Goal: Information Seeking & Learning: Check status

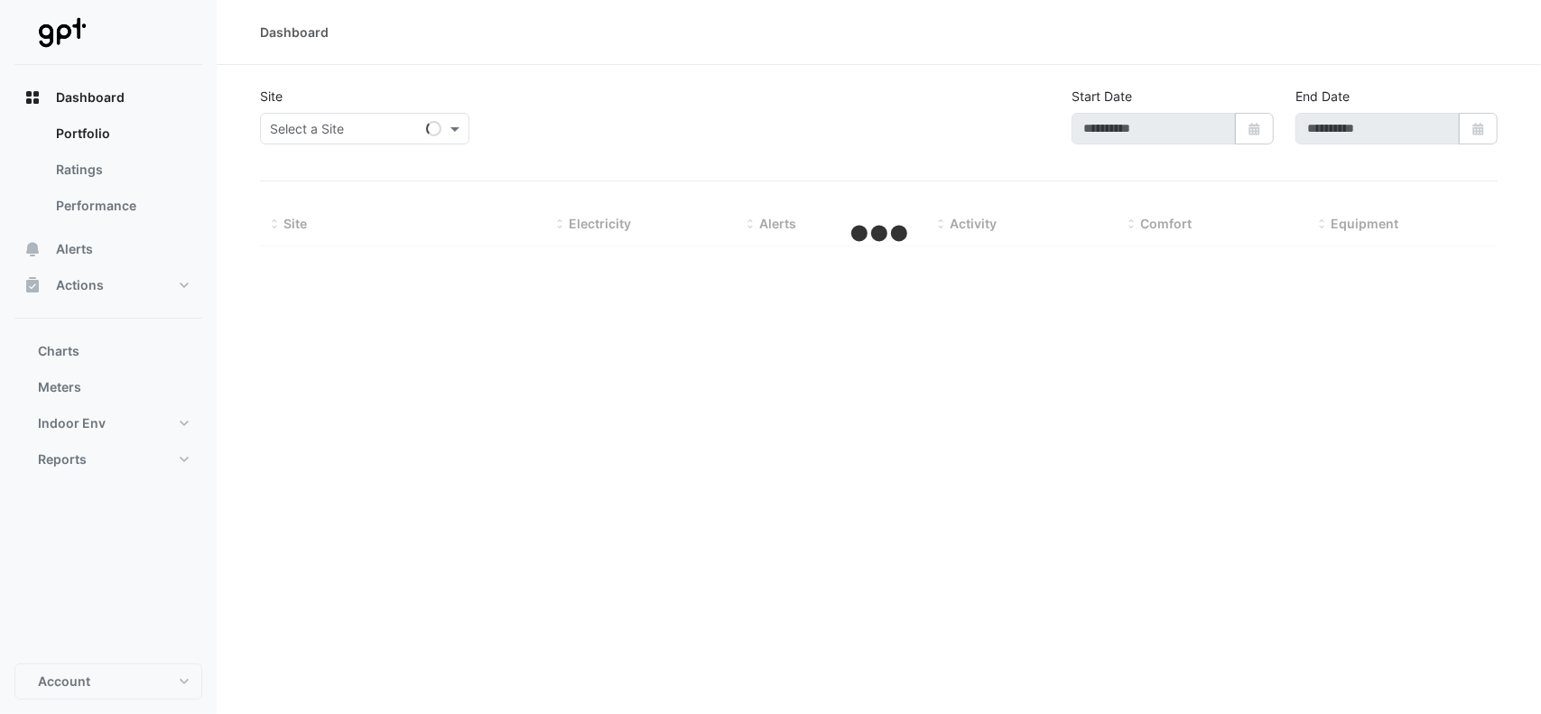
type input "**********"
select select "**"
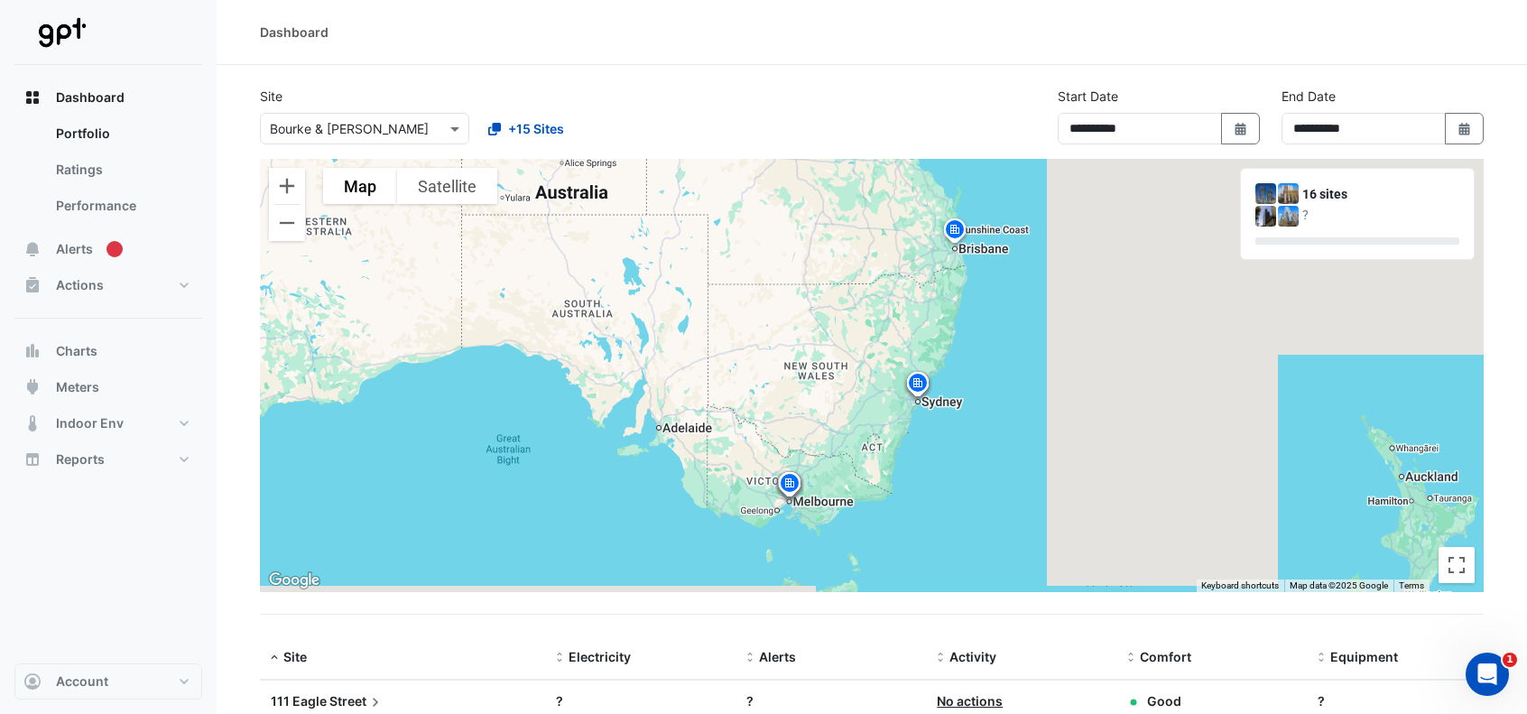
click at [430, 137] on div "Select a Site × Bourke & [PERSON_NAME]" at bounding box center [353, 128] width 185 height 19
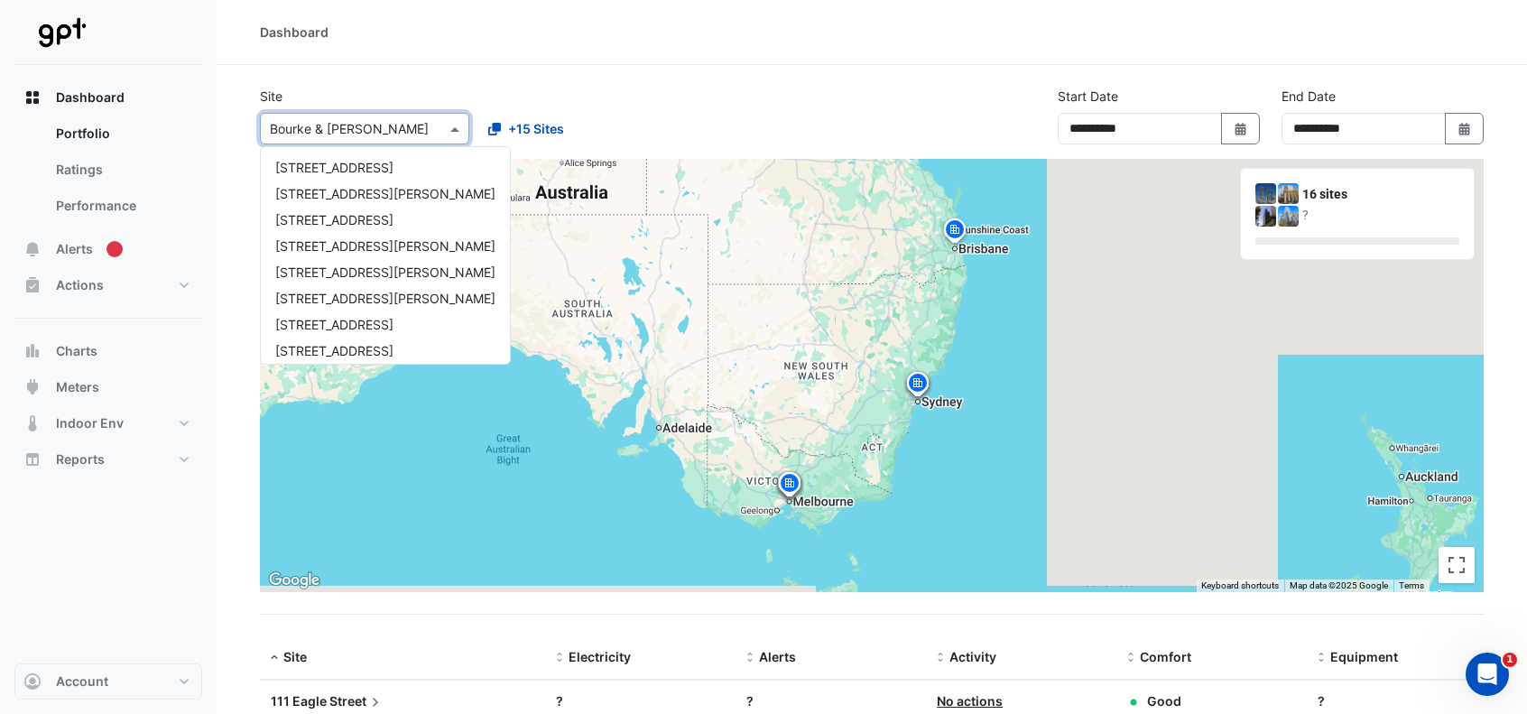
scroll to position [217, 0]
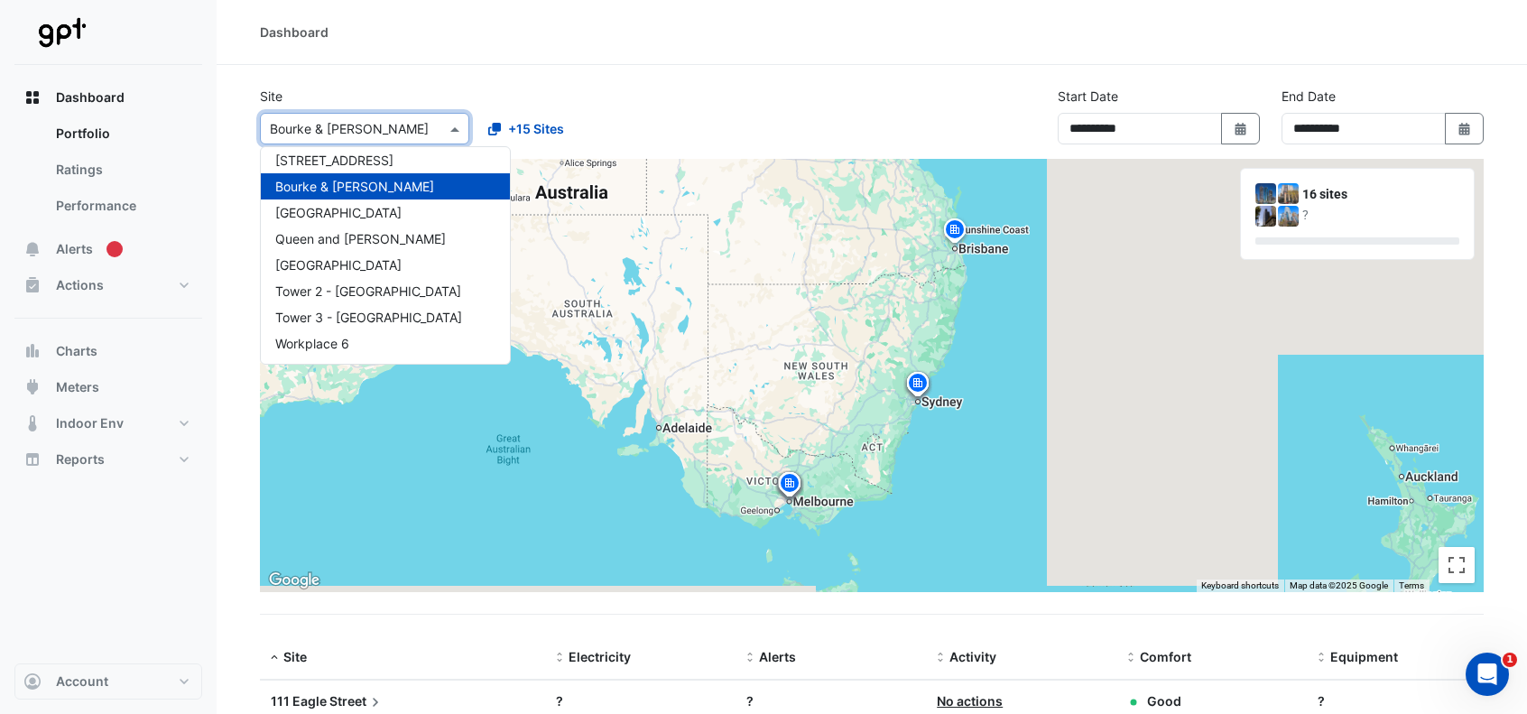
click at [387, 192] on div "Bourke & [PERSON_NAME]" at bounding box center [385, 186] width 249 height 26
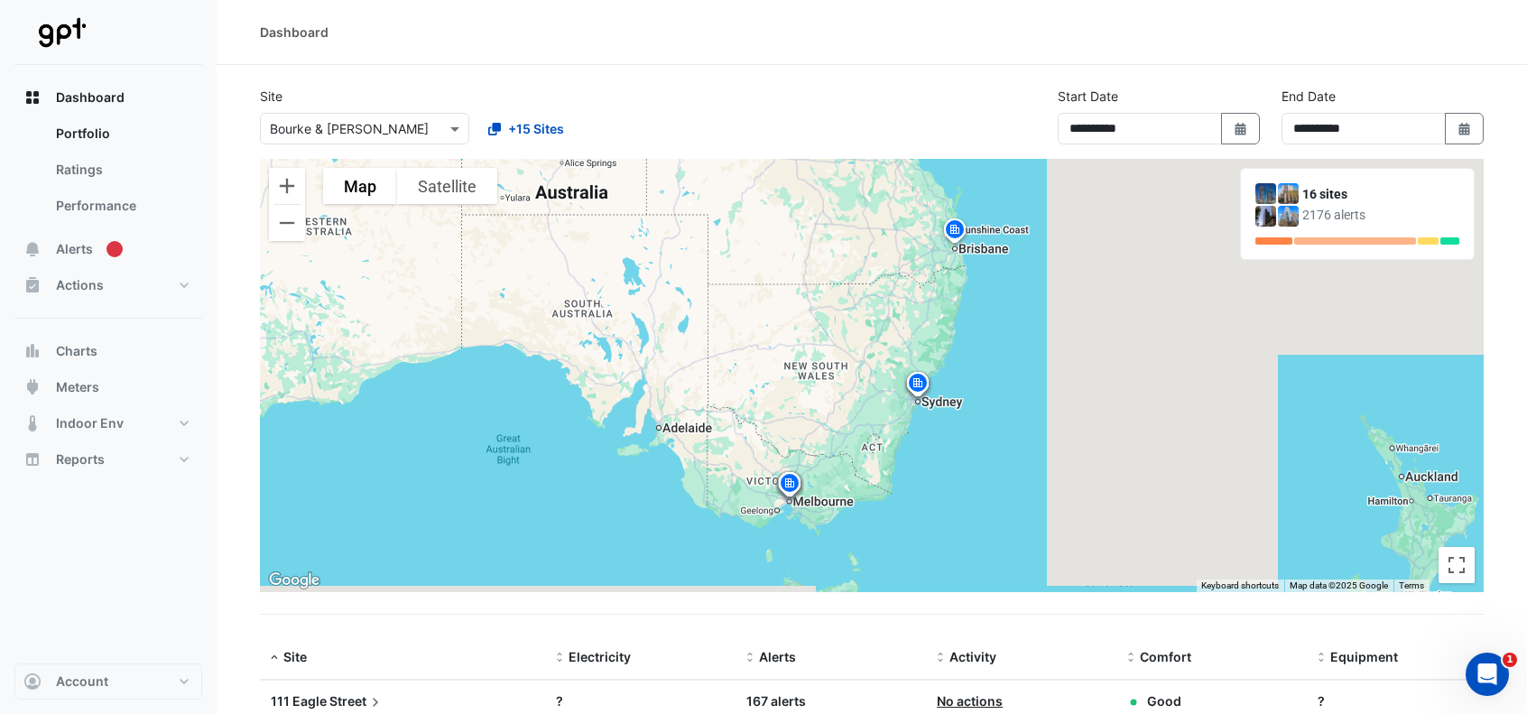
click at [763, 117] on div "**********" at bounding box center [872, 123] width 1246 height 72
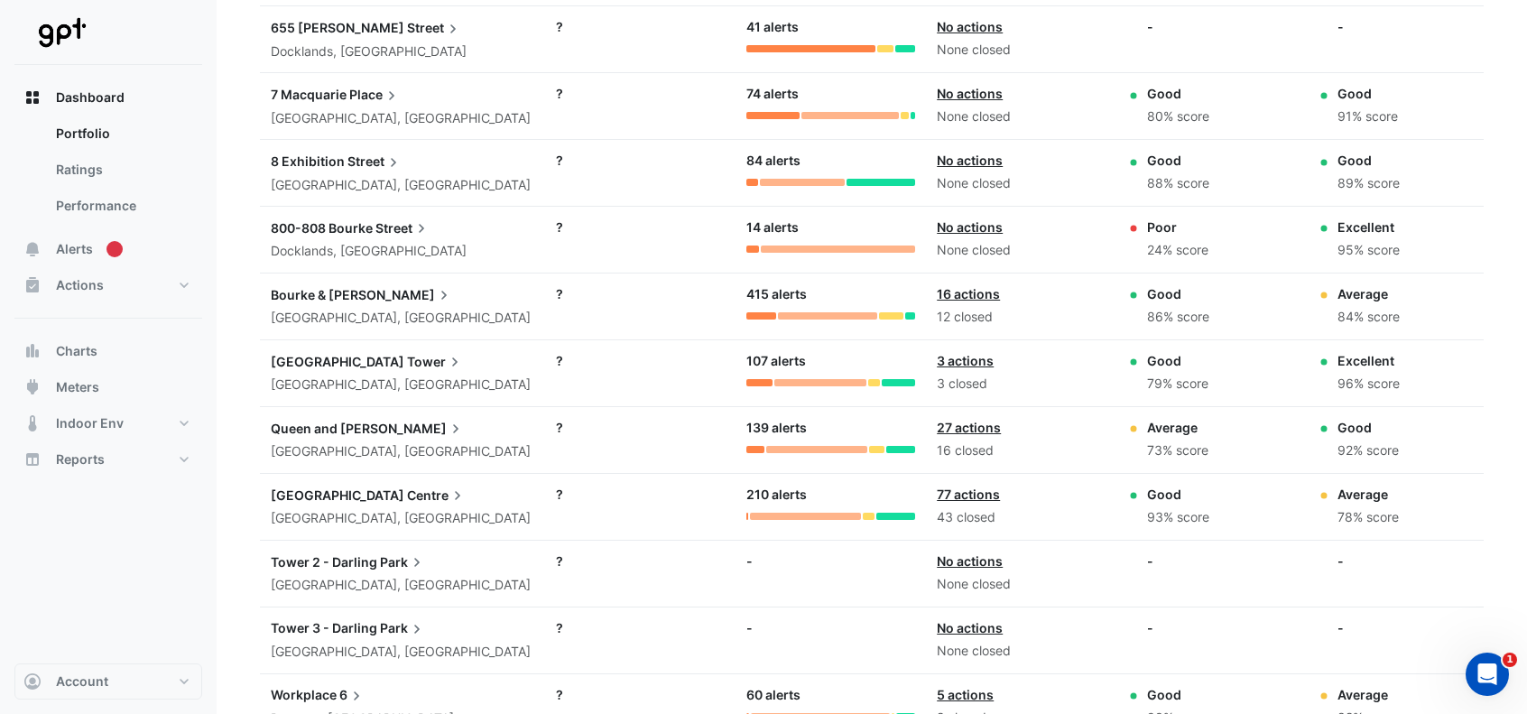
scroll to position [1125, 0]
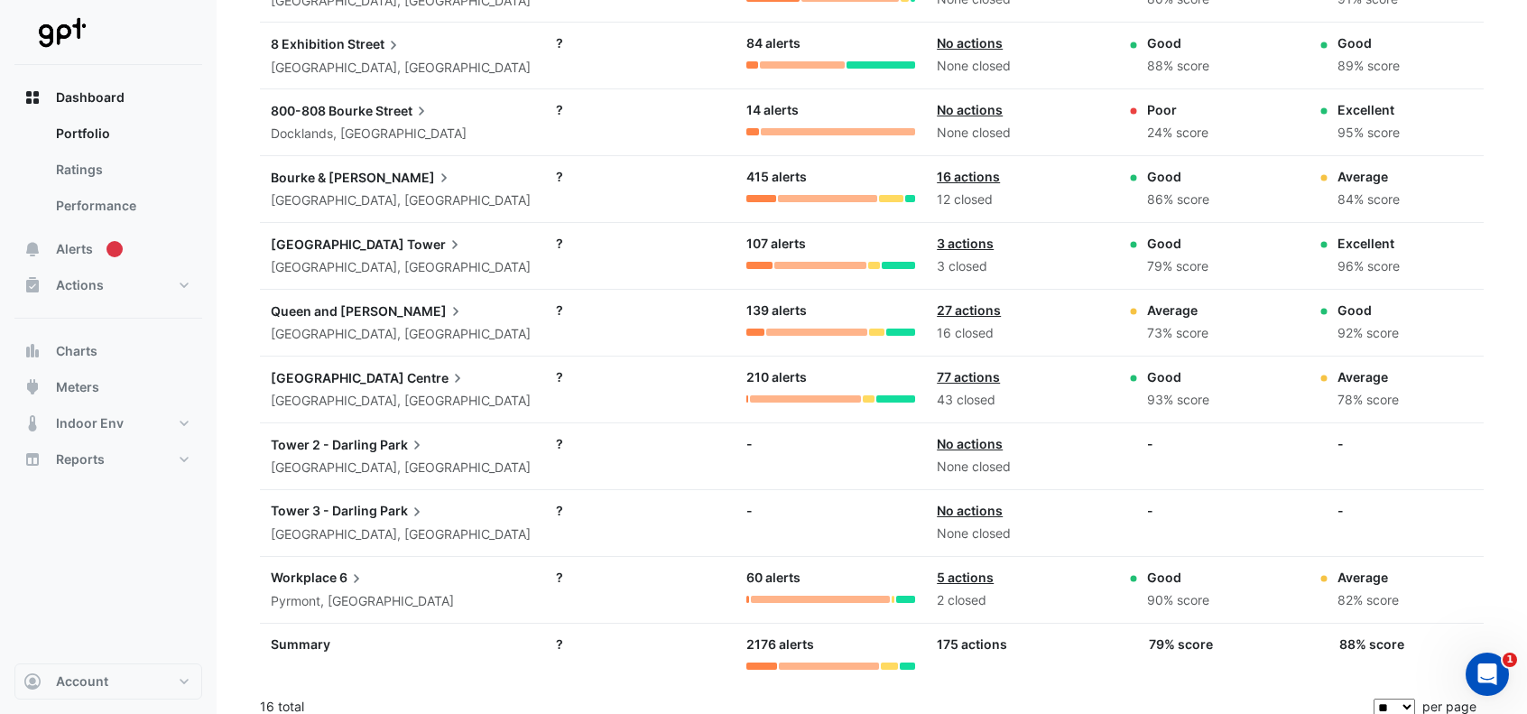
click at [310, 170] on span "Bourke &" at bounding box center [298, 177] width 55 height 15
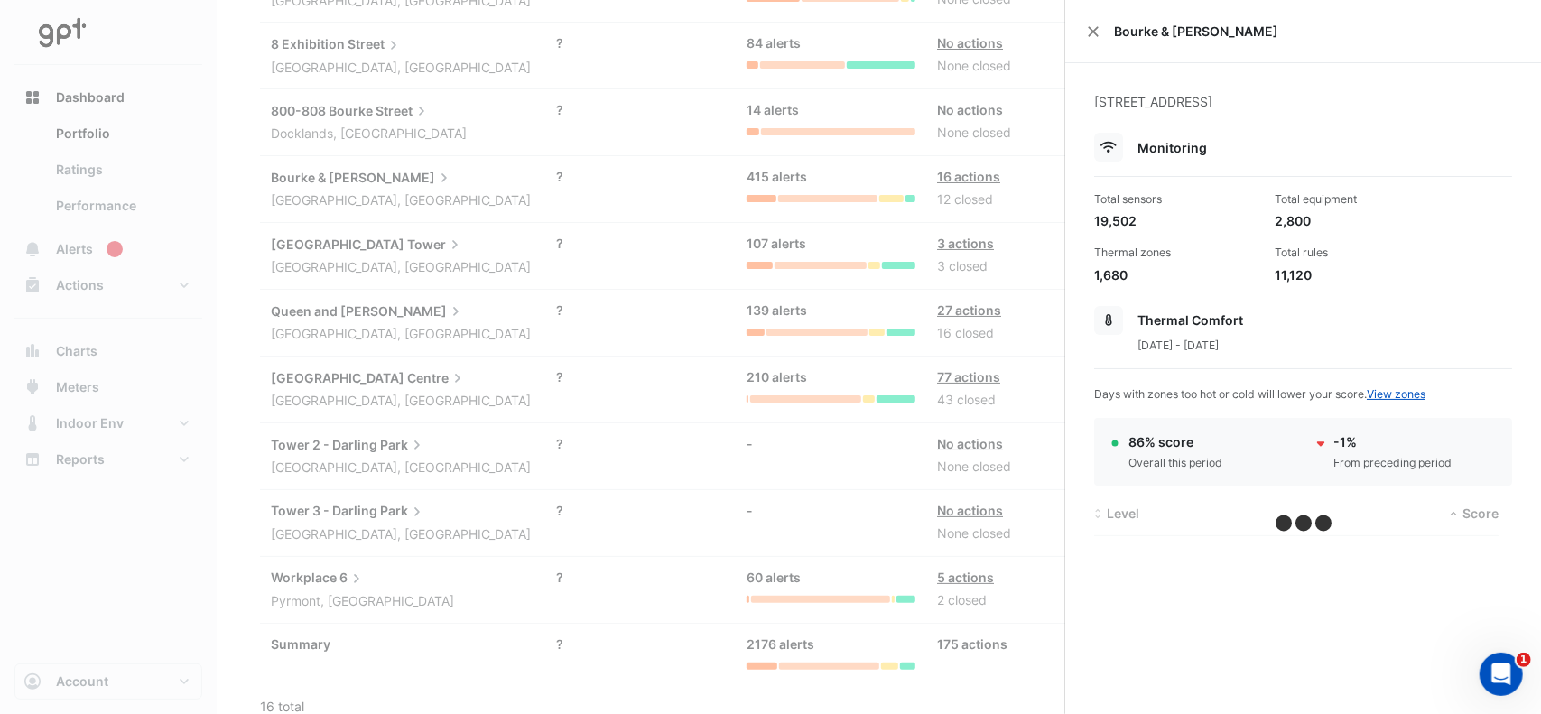
click at [1302, 142] on div "Monitoring" at bounding box center [1303, 147] width 418 height 29
click at [75, 401] on ngb-offcanvas-backdrop at bounding box center [770, 357] width 1541 height 714
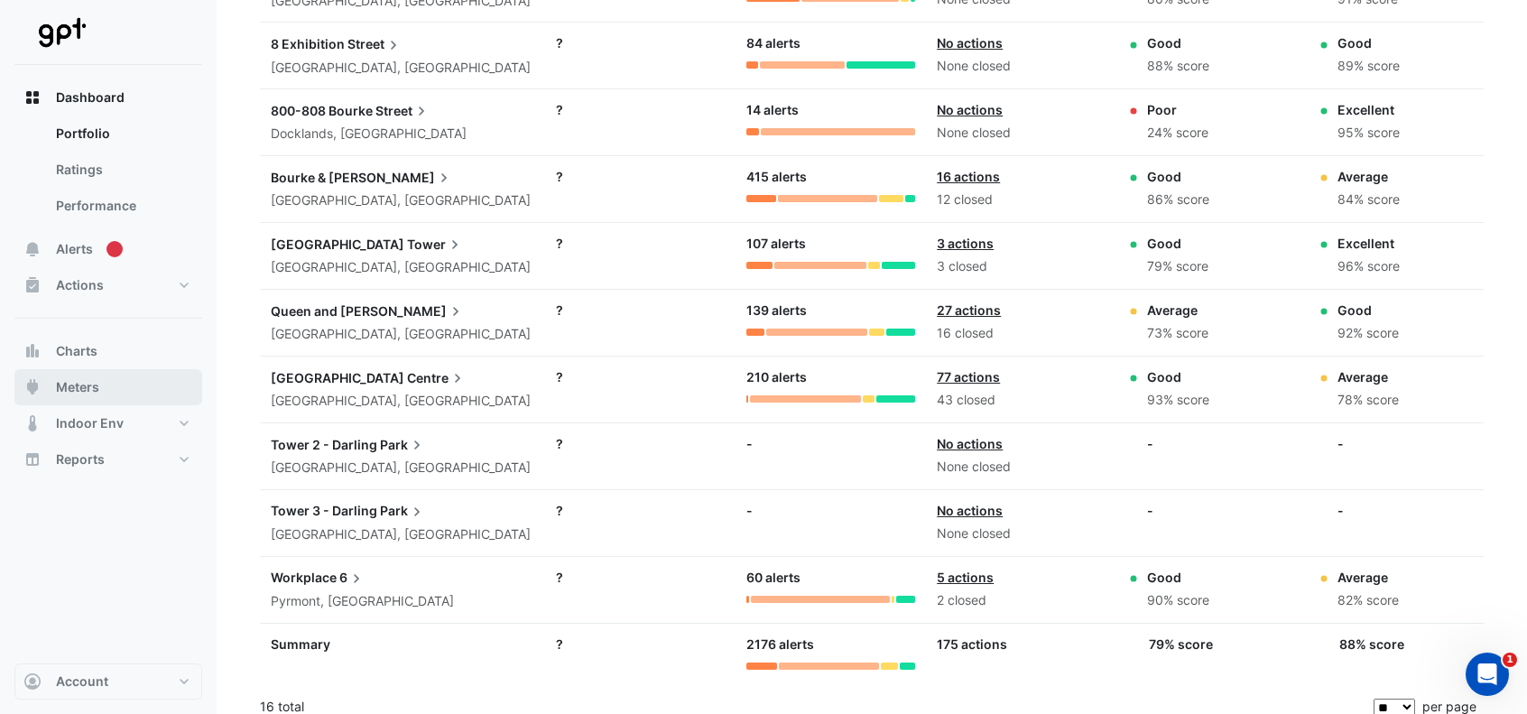
click at [77, 385] on span "Meters" at bounding box center [77, 387] width 43 height 18
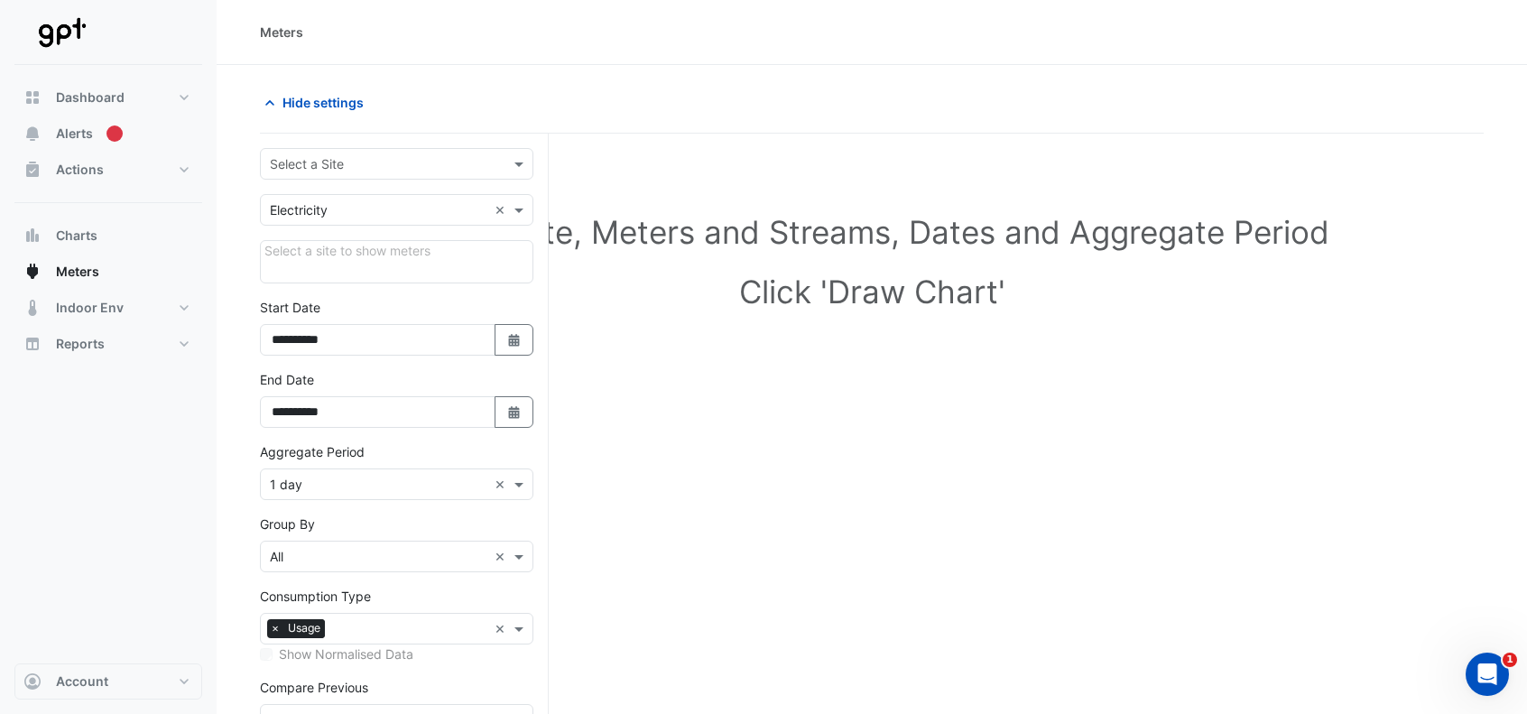
click at [374, 155] on input "text" at bounding box center [379, 164] width 218 height 19
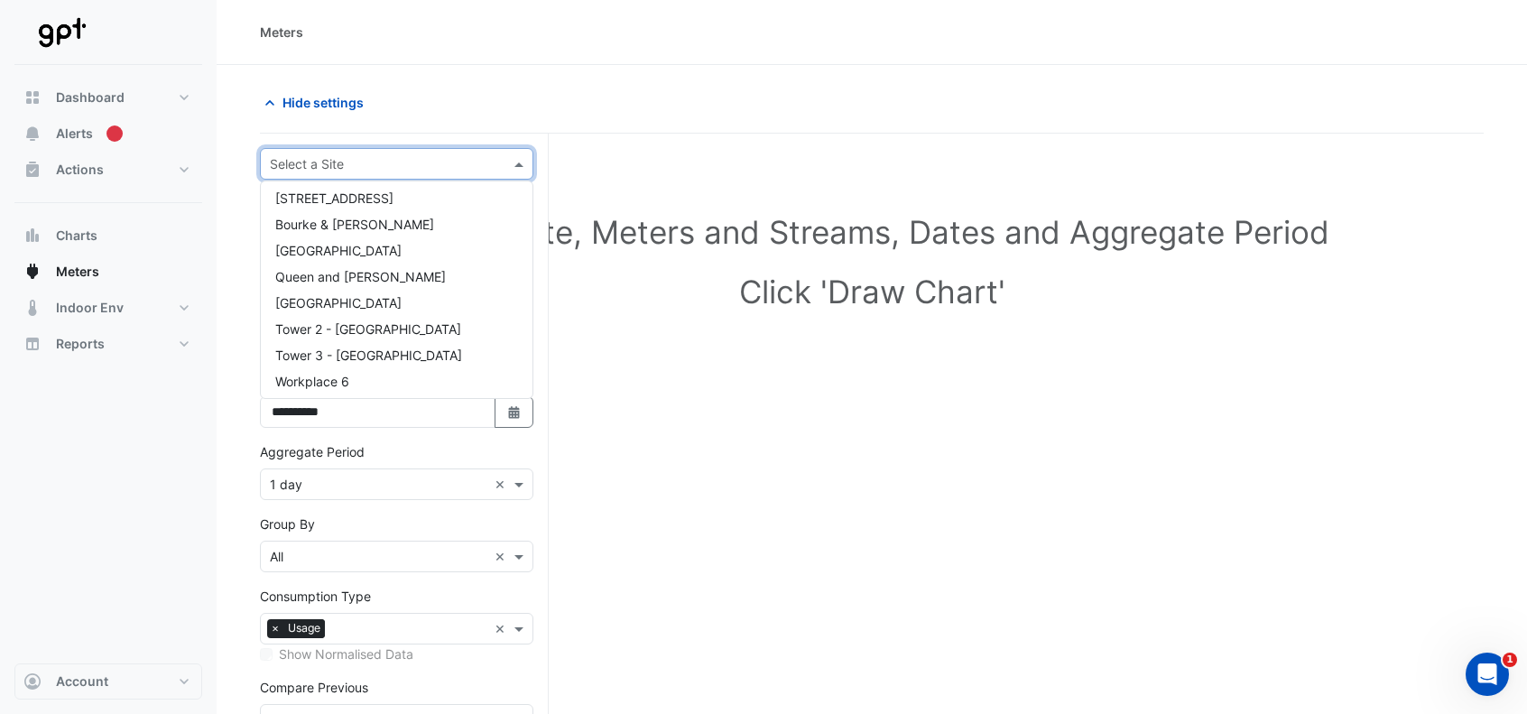
scroll to position [217, 0]
click at [357, 227] on span "Bourke & [PERSON_NAME]" at bounding box center [354, 220] width 159 height 15
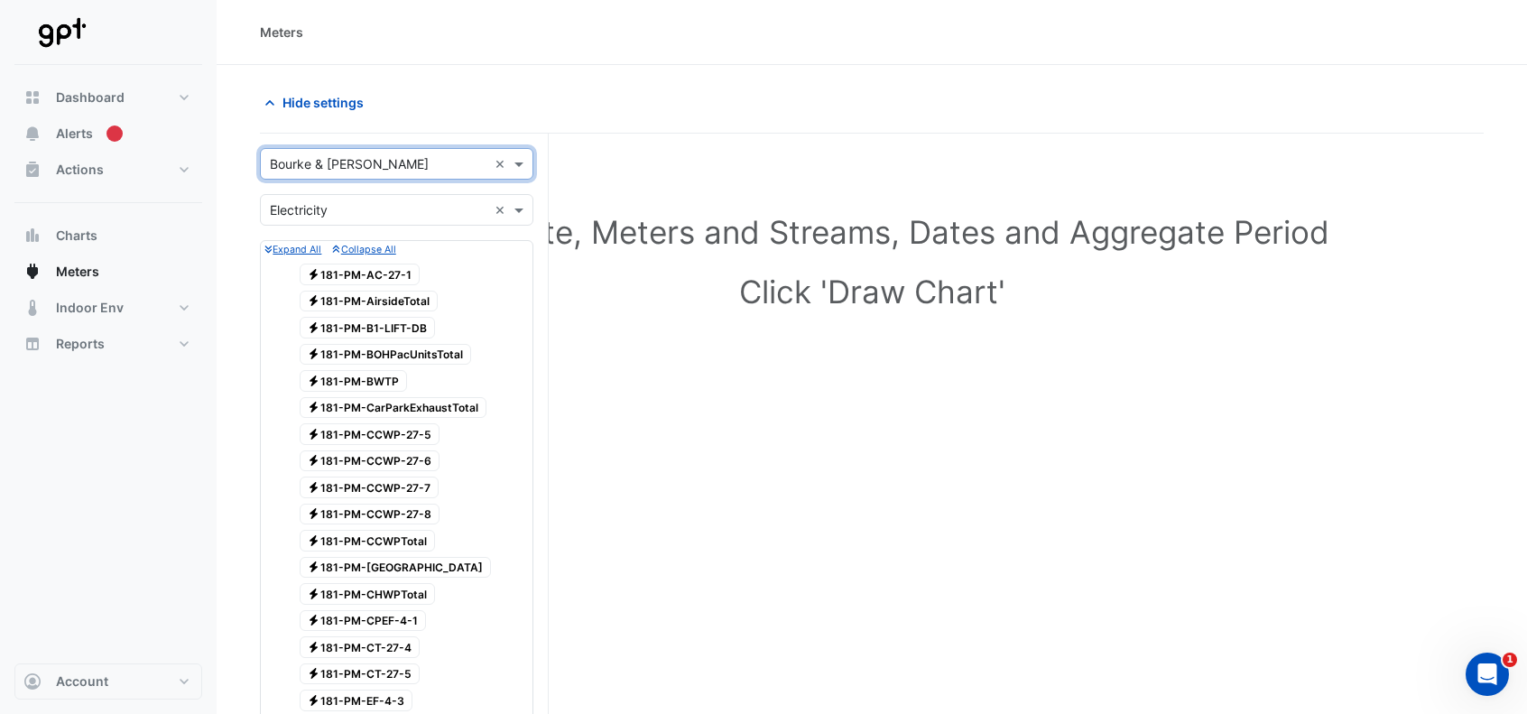
click at [382, 208] on input "text" at bounding box center [379, 210] width 218 height 19
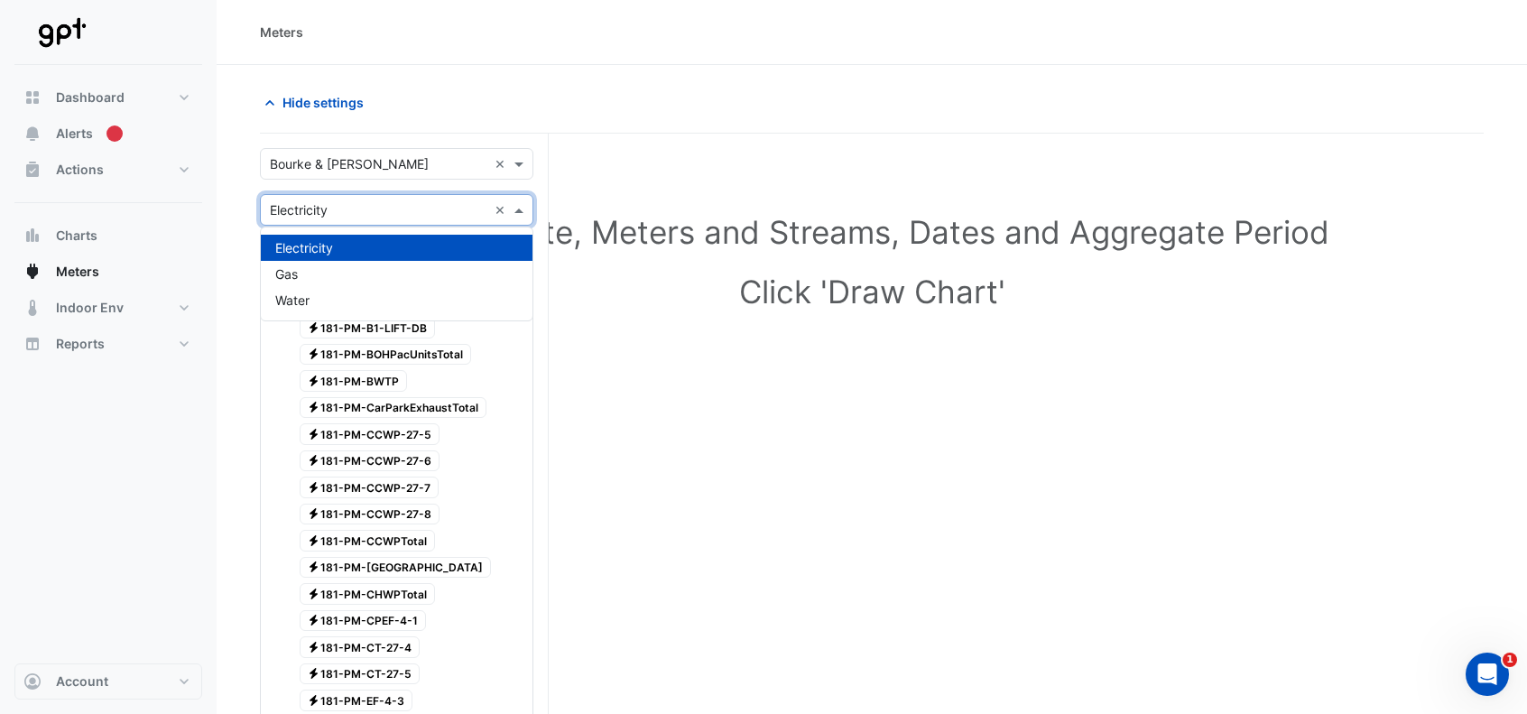
click at [321, 252] on span "Electricity" at bounding box center [304, 247] width 58 height 15
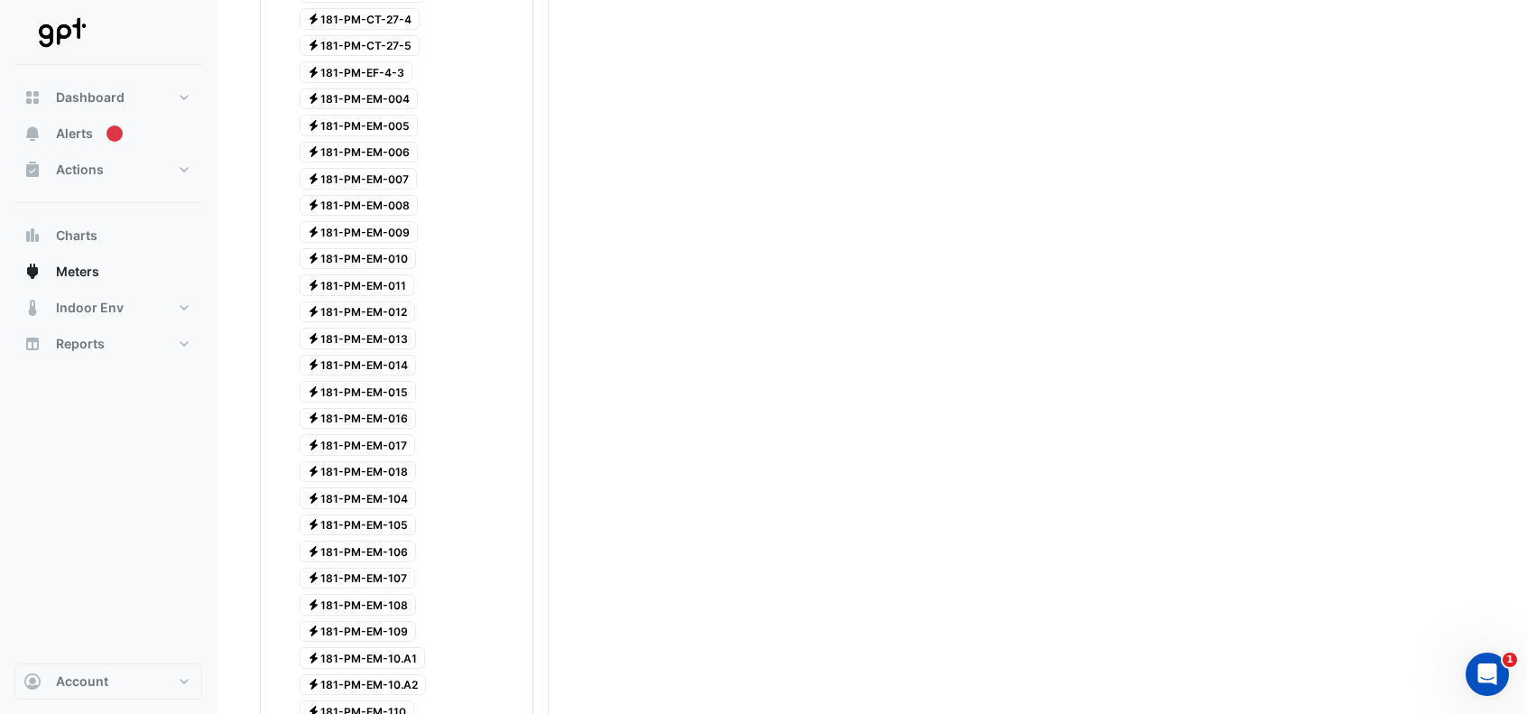
scroll to position [271, 0]
